Goal: Task Accomplishment & Management: Manage account settings

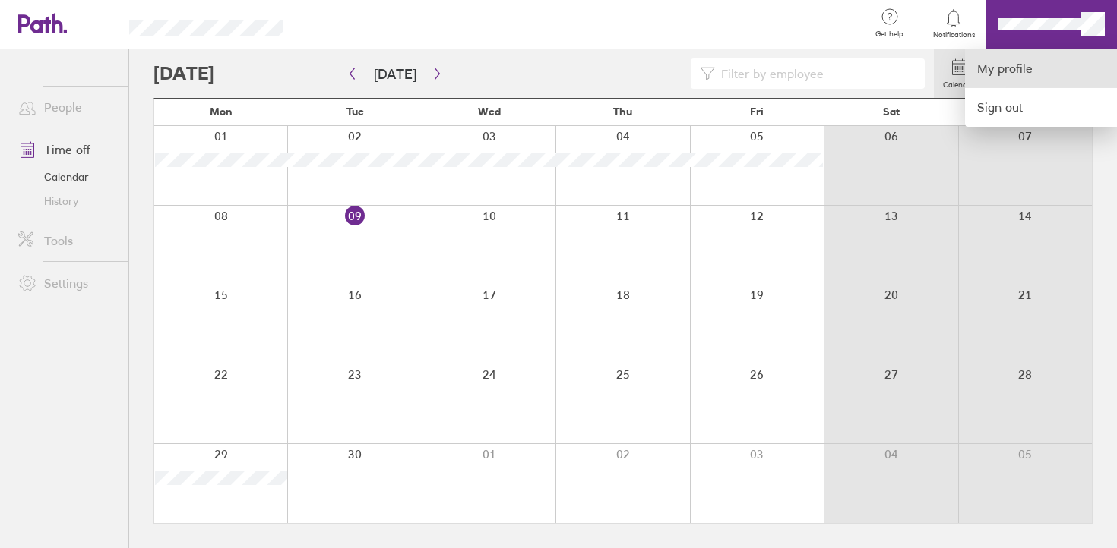
click at [1016, 73] on link "My profile" at bounding box center [1041, 68] width 152 height 39
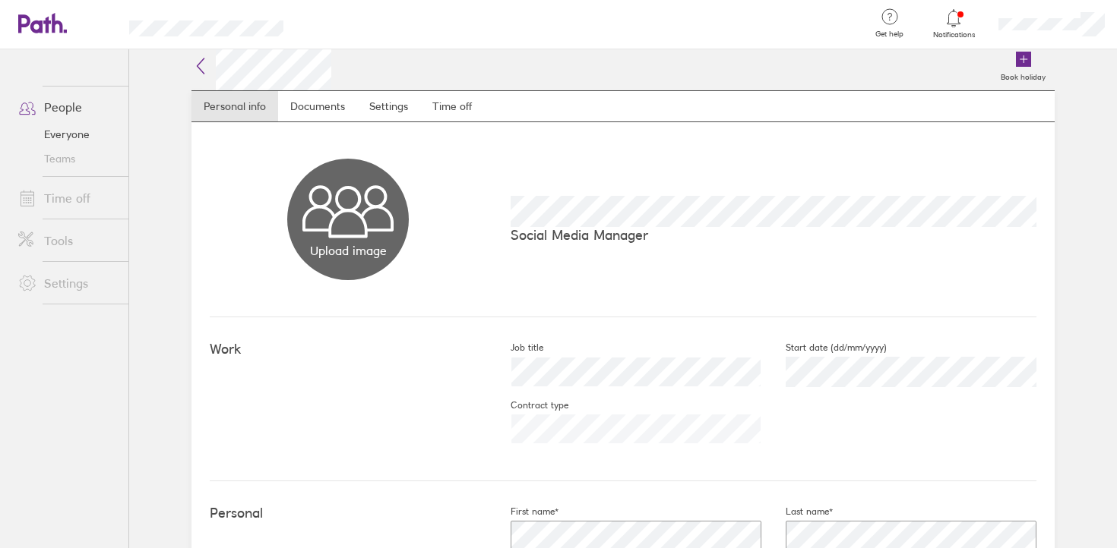
scroll to position [9, 0]
click at [464, 107] on link "Time off" at bounding box center [452, 105] width 64 height 30
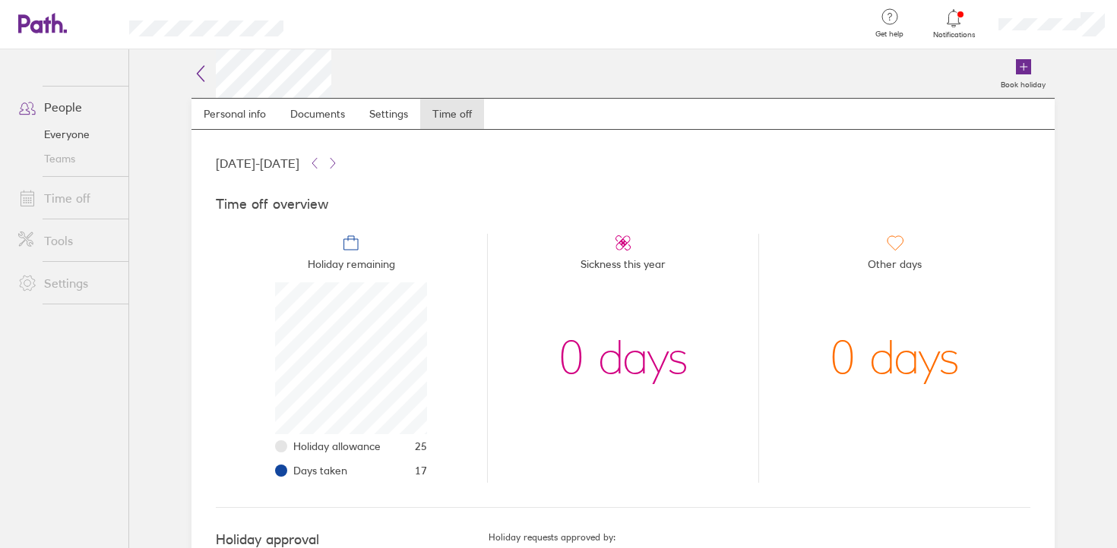
click at [204, 67] on icon at bounding box center [200, 74] width 18 height 18
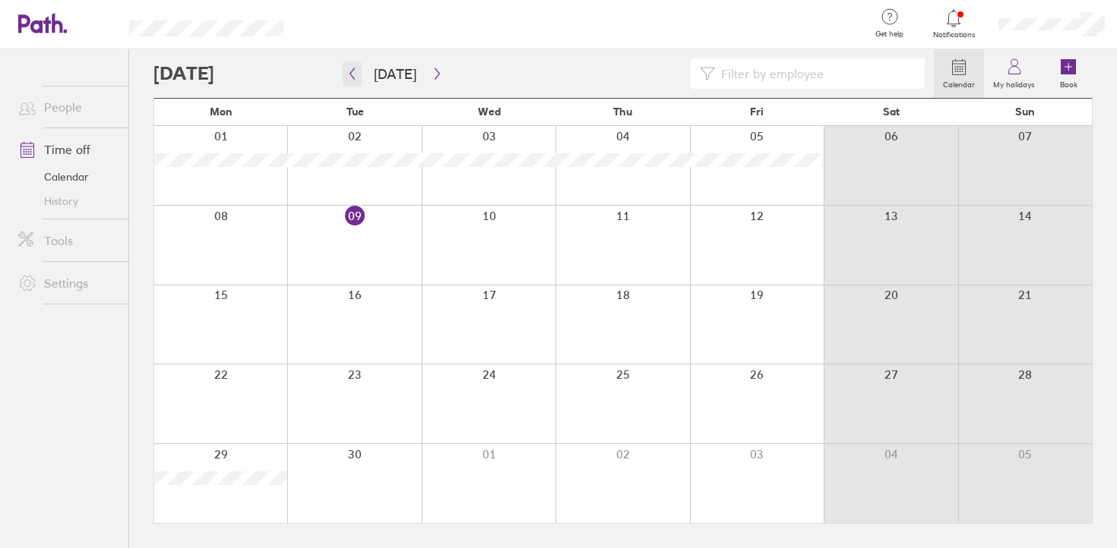
click at [358, 83] on button "button" at bounding box center [352, 74] width 19 height 25
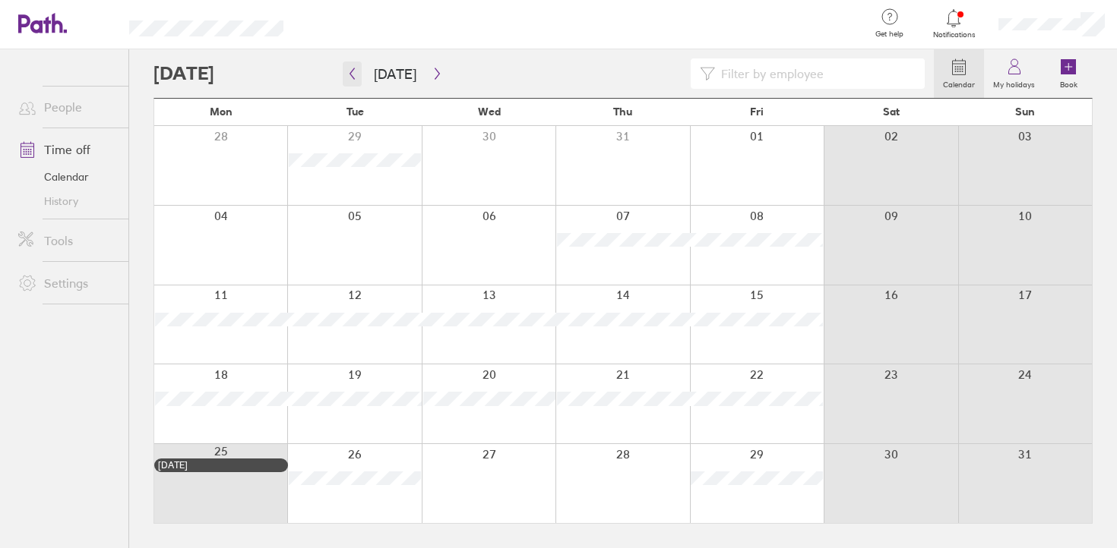
click at [352, 74] on icon "button" at bounding box center [351, 74] width 11 height 12
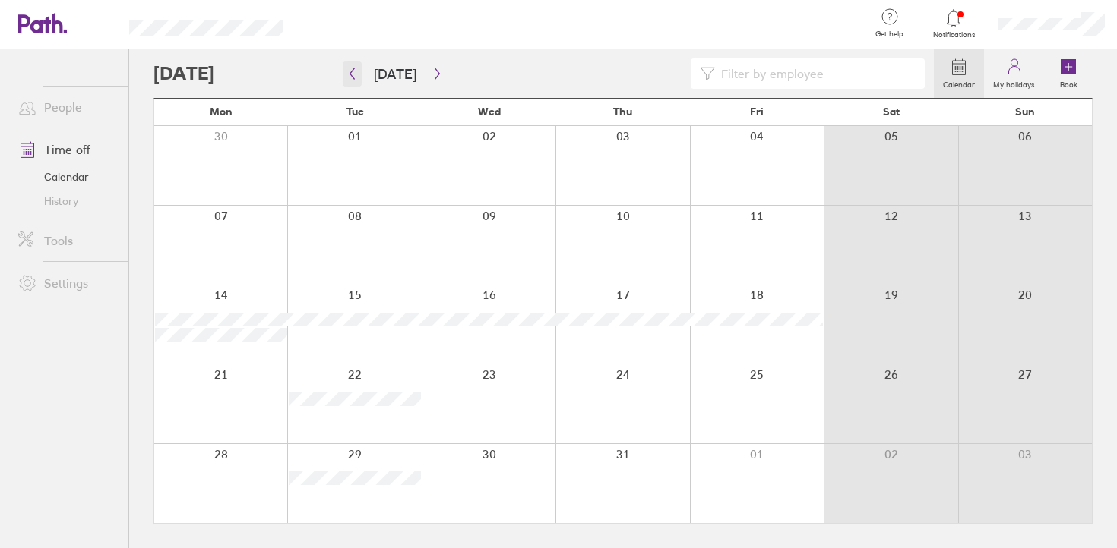
click at [352, 74] on icon "button" at bounding box center [351, 74] width 11 height 12
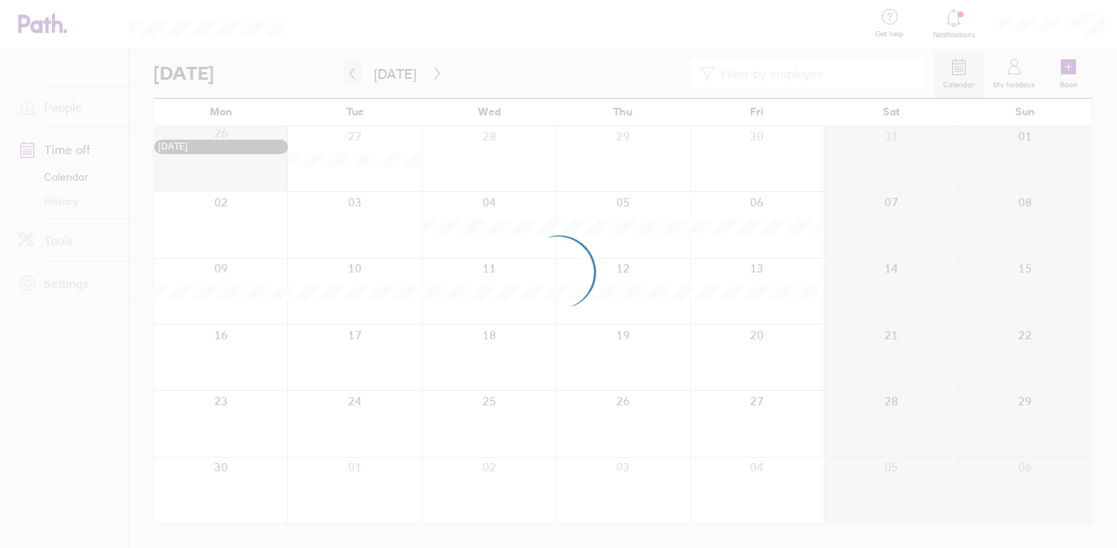
click at [352, 74] on div at bounding box center [558, 274] width 1117 height 548
